Goal: Task Accomplishment & Management: Manage account settings

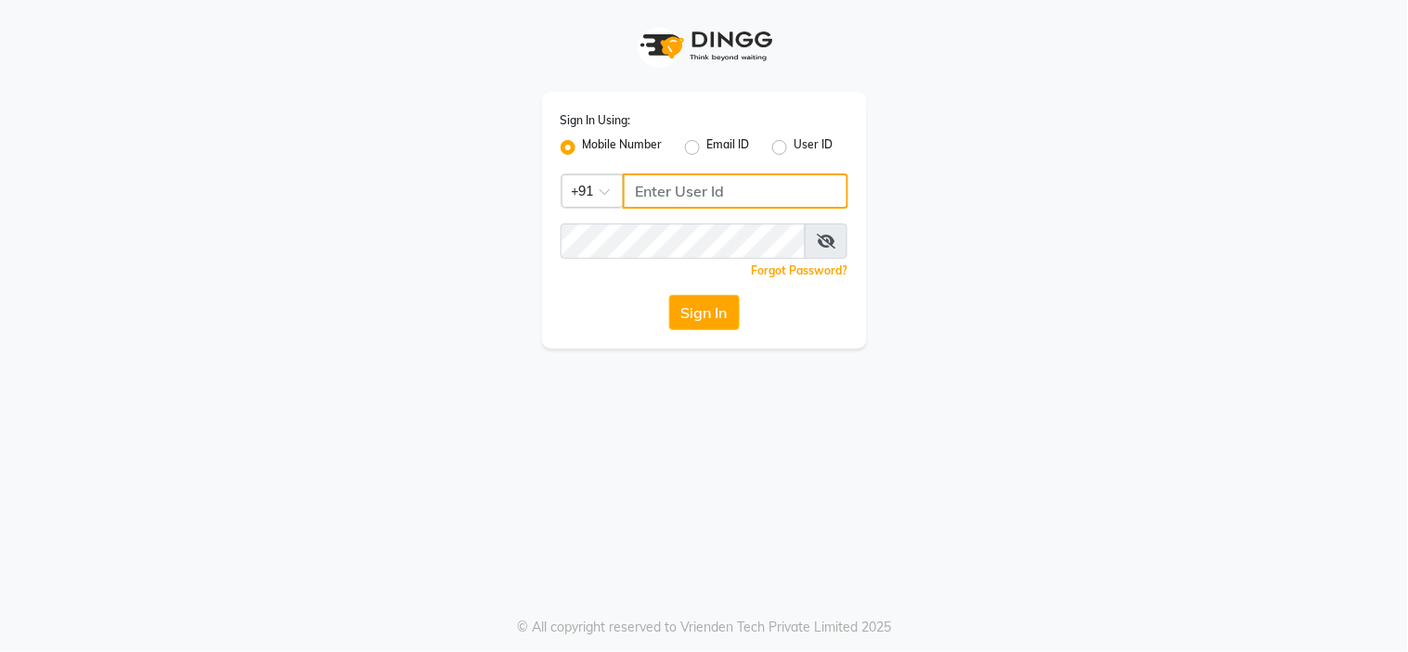
click at [677, 205] on input "Username" at bounding box center [735, 191] width 225 height 35
type input "9"
click at [699, 199] on input "8928480285" at bounding box center [735, 191] width 225 height 35
click at [706, 198] on input "8928480285" at bounding box center [735, 191] width 225 height 35
click at [655, 186] on input "8928480285" at bounding box center [735, 191] width 225 height 35
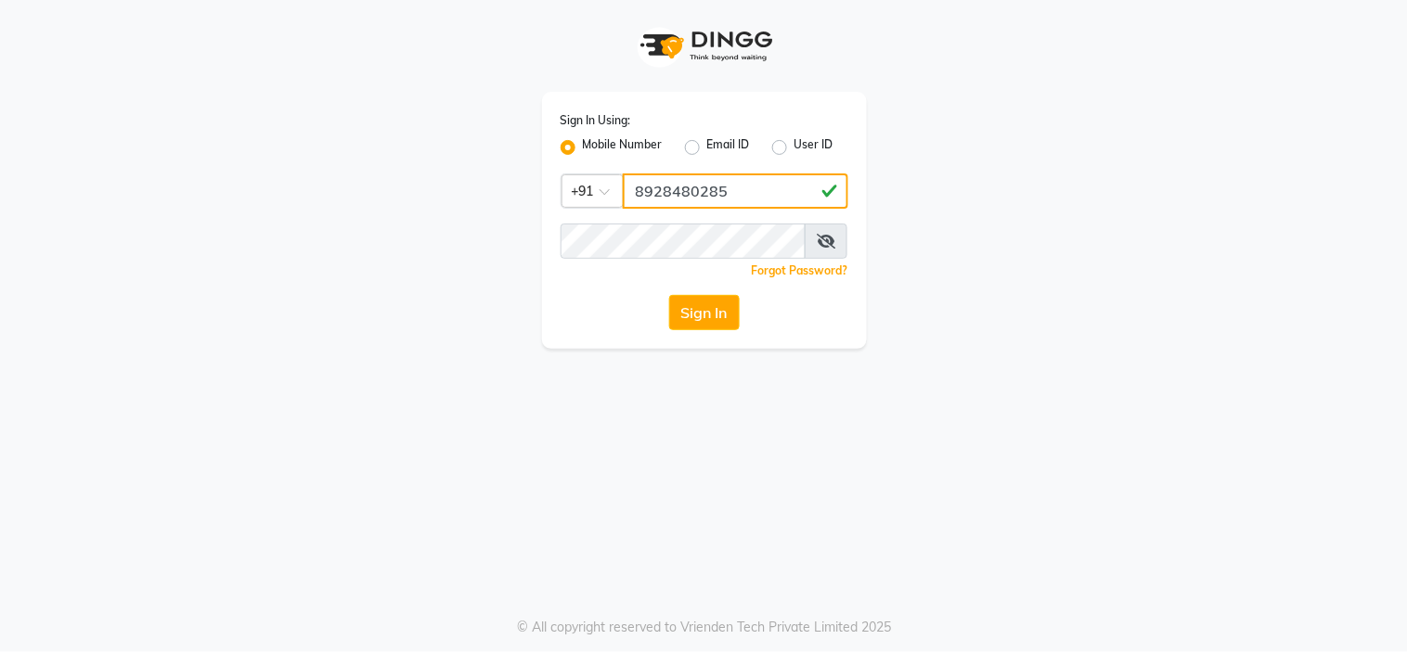
click at [655, 186] on input "8928480285" at bounding box center [735, 191] width 225 height 35
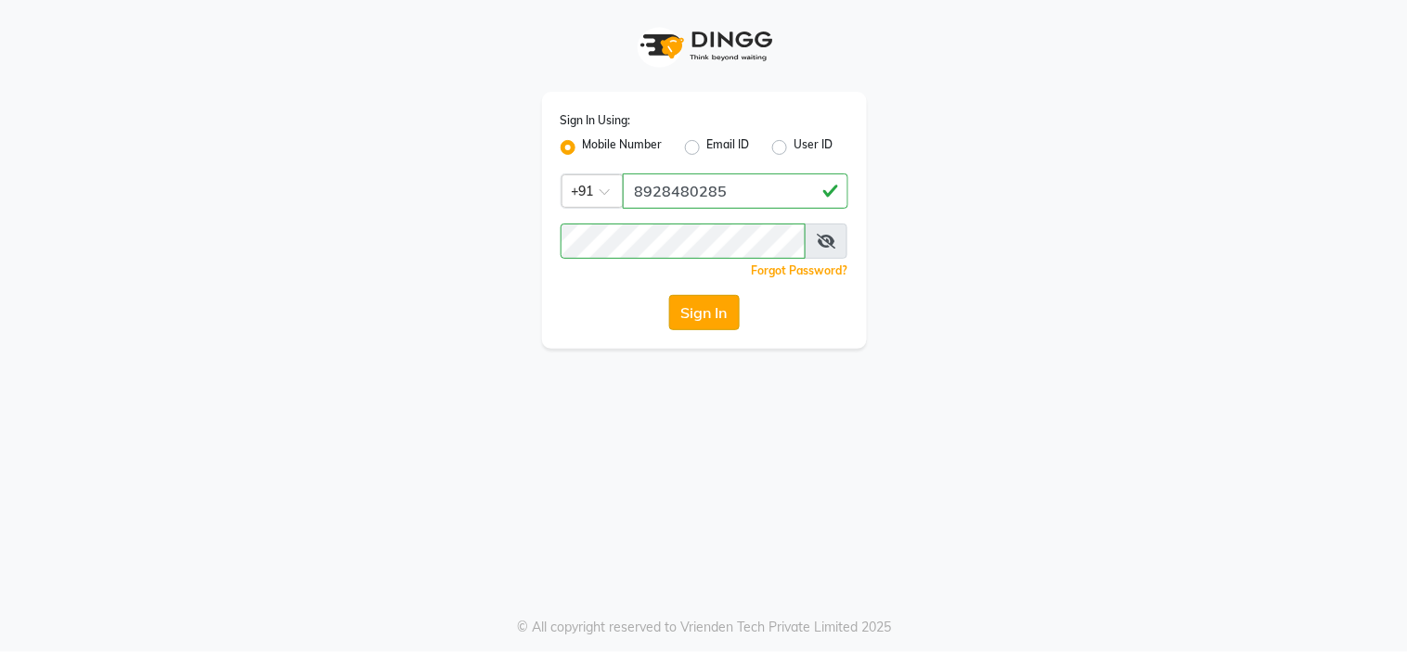
click at [700, 319] on button "Sign In" at bounding box center [704, 312] width 71 height 35
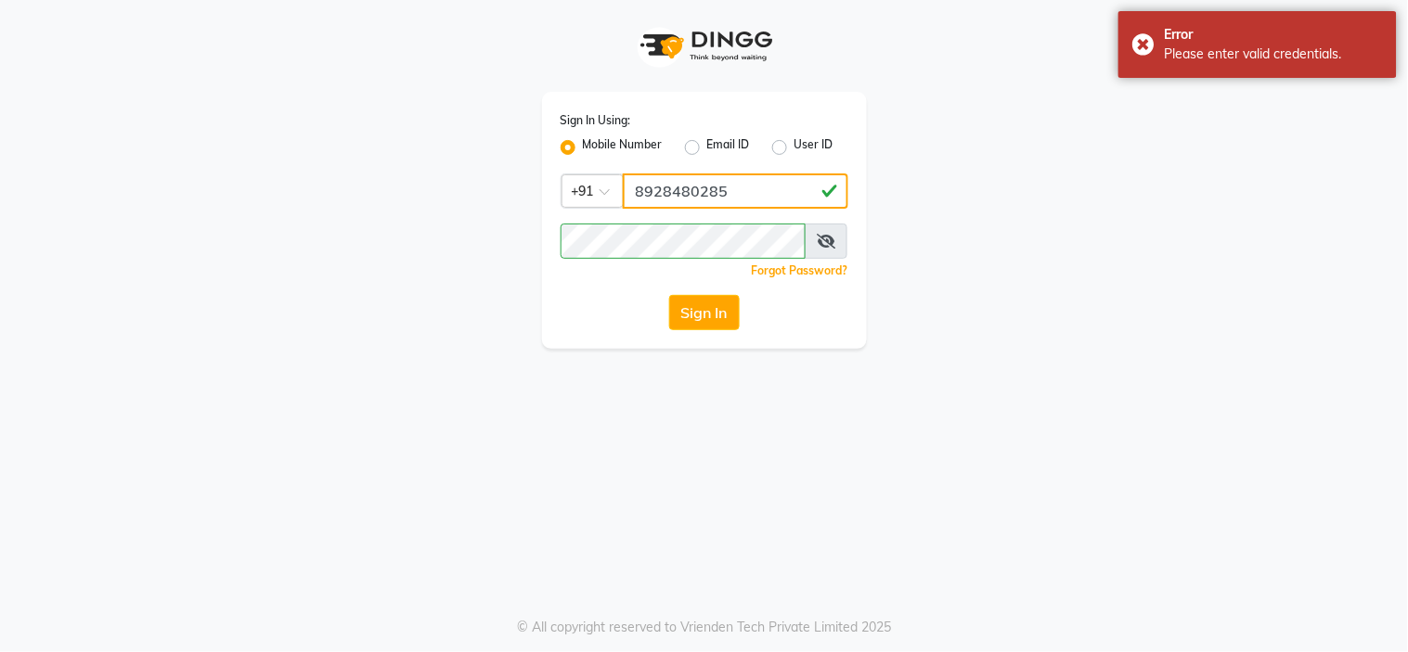
click at [776, 174] on input "8928480285" at bounding box center [735, 191] width 225 height 35
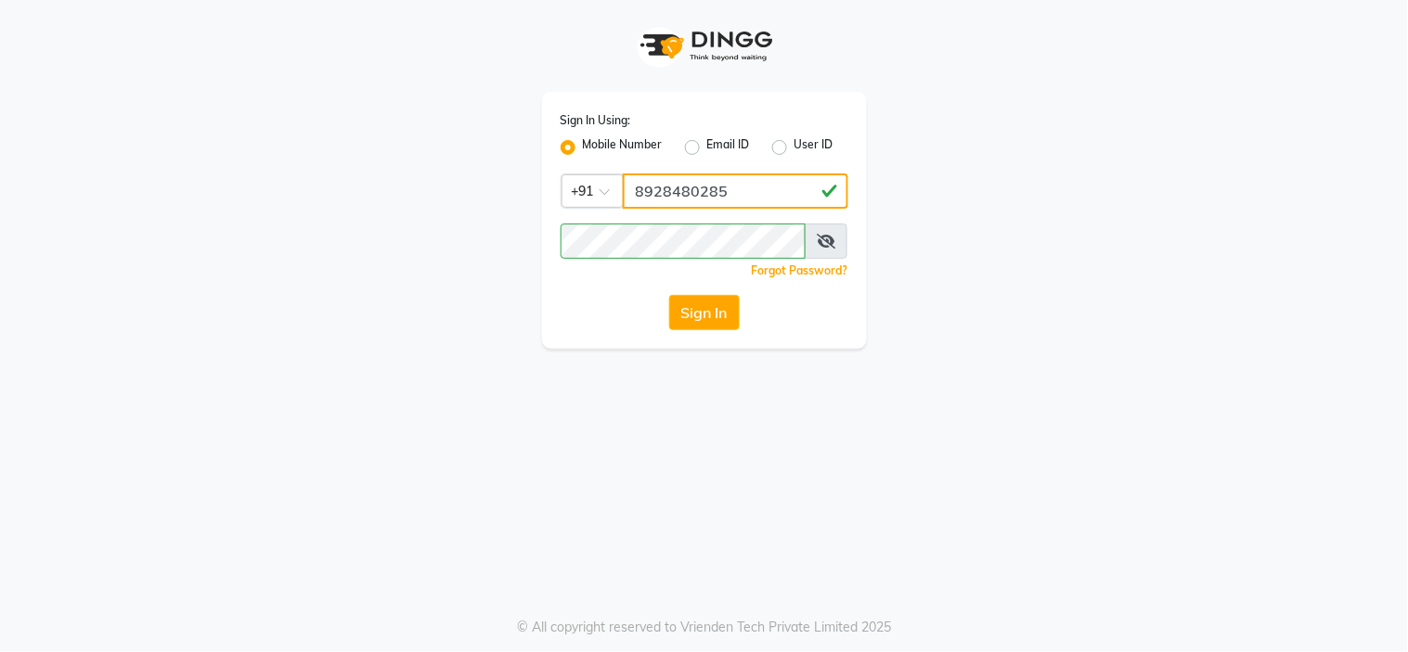
drag, startPoint x: 757, startPoint y: 188, endPoint x: 440, endPoint y: 189, distance: 317.3
click at [440, 189] on div "Sign In Using: Mobile Number Email ID User ID Country Code × +91 8928480285 Rem…" at bounding box center [704, 174] width 1058 height 349
click at [711, 186] on input "7869516951" at bounding box center [735, 191] width 225 height 35
click at [712, 186] on input "7869516951" at bounding box center [735, 191] width 225 height 35
click at [694, 195] on input "7869516951" at bounding box center [735, 191] width 225 height 35
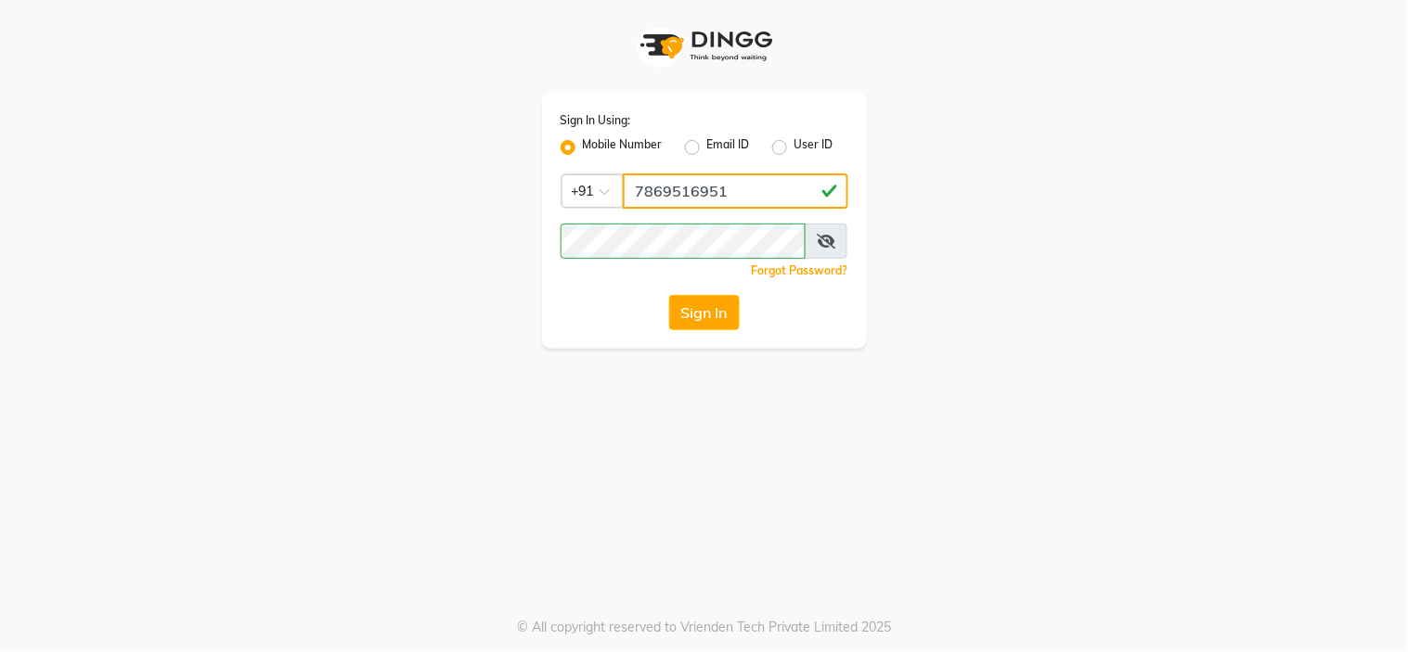
click at [694, 195] on input "7869516951" at bounding box center [735, 191] width 225 height 35
type input "7869516951"
click at [712, 319] on button "Sign In" at bounding box center [704, 312] width 71 height 35
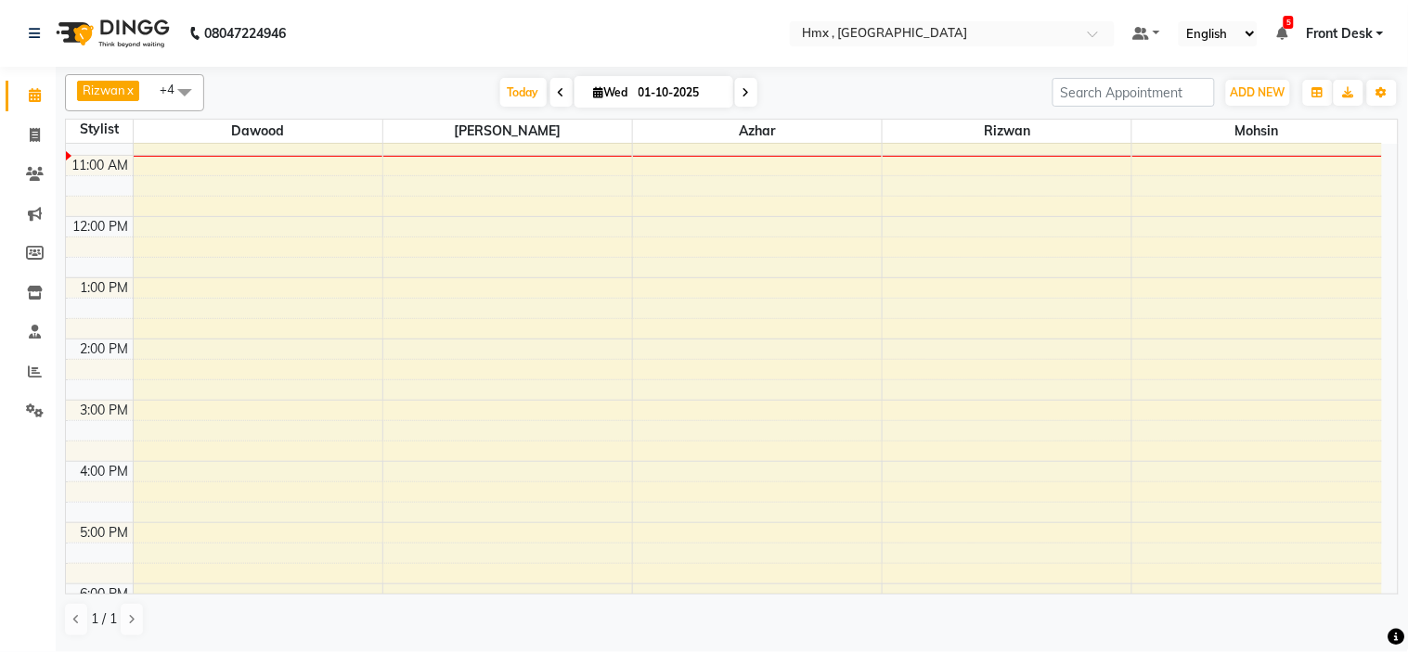
scroll to position [206, 0]
